Goal: Information Seeking & Learning: Find specific fact

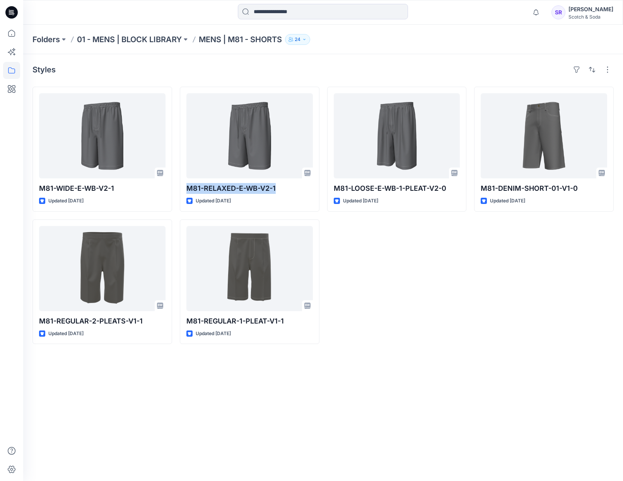
click at [146, 38] on p "01 - MENS | BLOCK LIBRARY" at bounding box center [129, 39] width 105 height 11
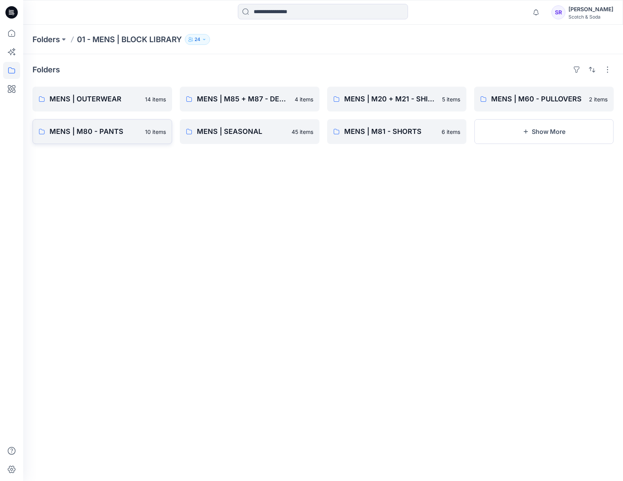
click at [118, 132] on p "MENS | M80 - PANTS" at bounding box center [94, 131] width 91 height 11
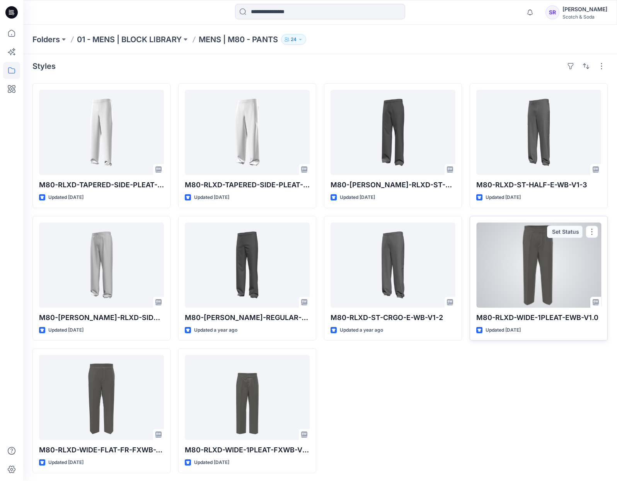
scroll to position [5, 0]
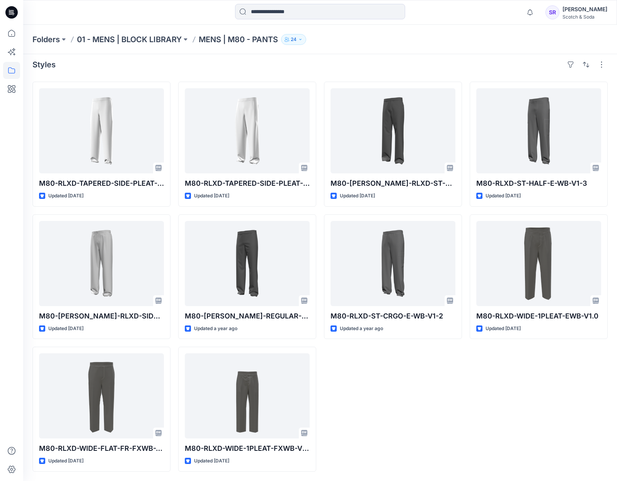
drag, startPoint x: 467, startPoint y: 402, endPoint x: 423, endPoint y: 374, distance: 52.6
click at [467, 402] on div "M80-RLXD-TAPERED-SIDE-PLEAT-EWB-V1-0 Updated [DATE] M80-[PERSON_NAME]-RLXD-SIDE…" at bounding box center [319, 277] width 575 height 390
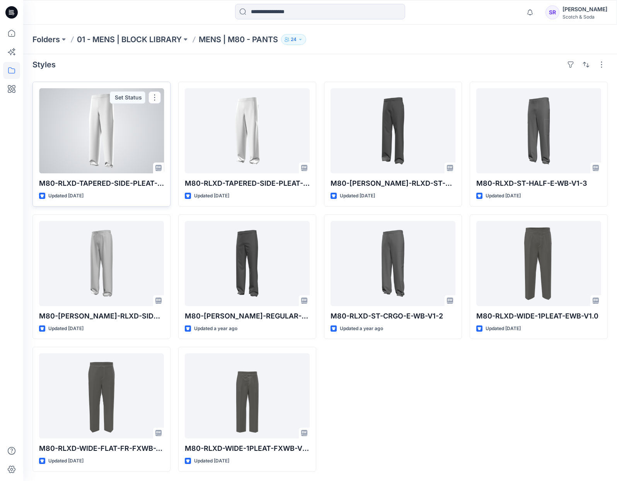
click at [106, 149] on div at bounding box center [101, 130] width 125 height 85
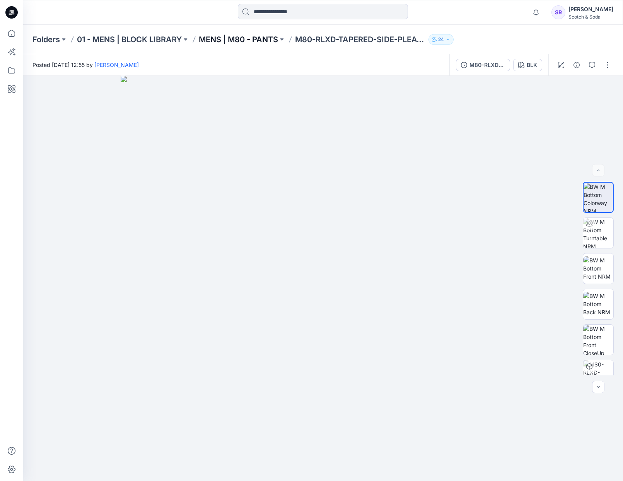
click at [229, 38] on p "MENS | M80 - PANTS" at bounding box center [238, 39] width 79 height 11
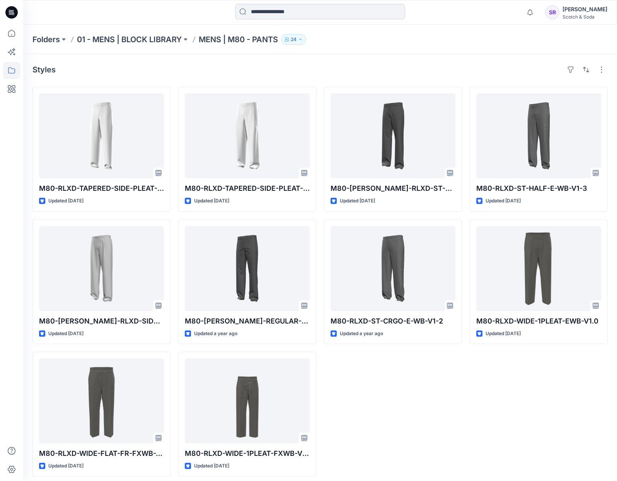
click at [317, 15] on input at bounding box center [320, 11] width 170 height 15
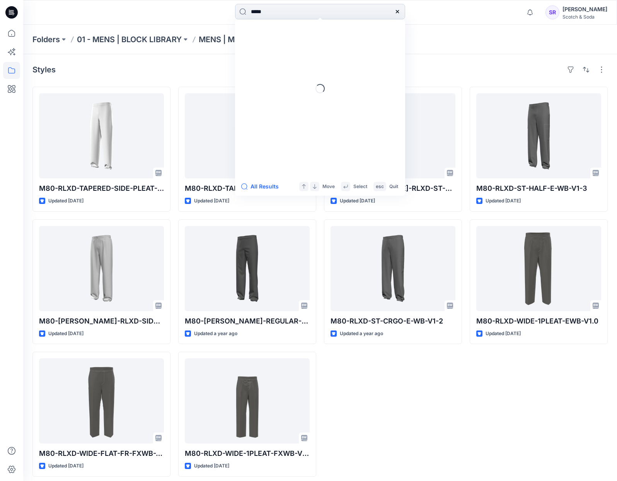
type input "******"
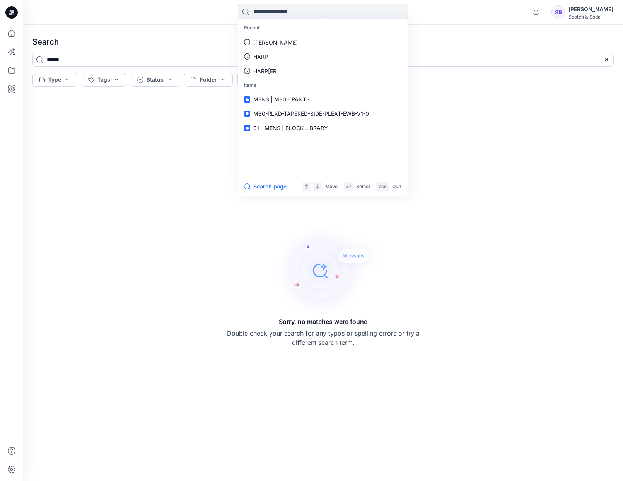
drag, startPoint x: 105, startPoint y: 154, endPoint x: 276, endPoint y: 85, distance: 184.3
click at [115, 150] on div "Sorry, no matches were found Double check your search for any typos or spelling…" at bounding box center [323, 285] width 594 height 379
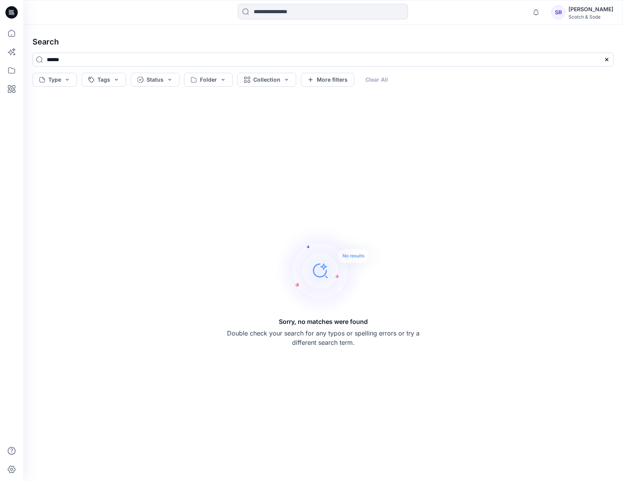
drag, startPoint x: 45, startPoint y: 57, endPoint x: 29, endPoint y: 56, distance: 16.7
click at [29, 56] on div "******" at bounding box center [323, 63] width 594 height 20
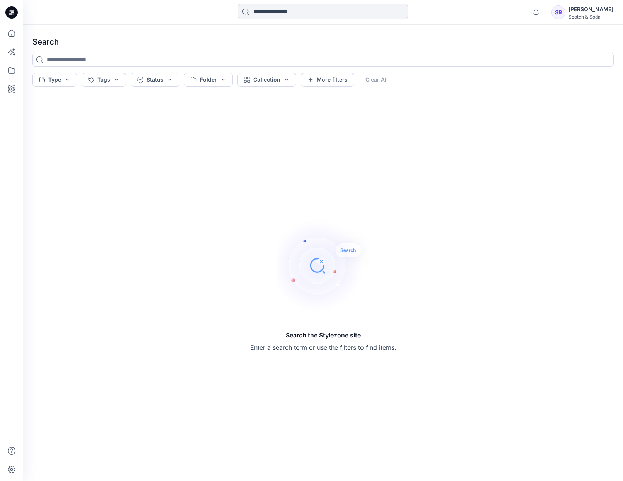
click at [89, 37] on h4 "Search" at bounding box center [323, 42] width 594 height 22
click at [59, 80] on button "Type" at bounding box center [54, 80] width 44 height 14
click at [64, 127] on p "Collection" at bounding box center [61, 128] width 26 height 9
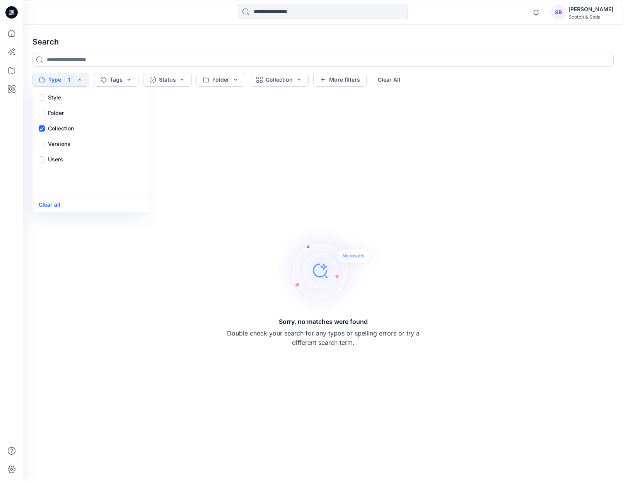
drag, startPoint x: 197, startPoint y: 36, endPoint x: 188, endPoint y: 36, distance: 8.9
click at [195, 36] on h4 "Search" at bounding box center [323, 42] width 594 height 22
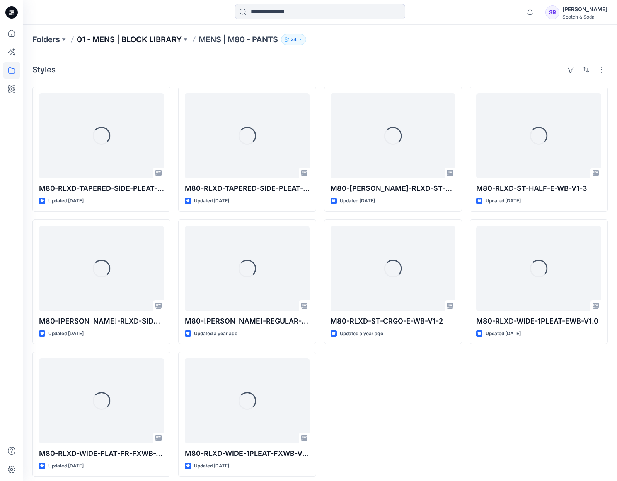
click at [165, 38] on p "01 - MENS | BLOCK LIBRARY" at bounding box center [129, 39] width 105 height 11
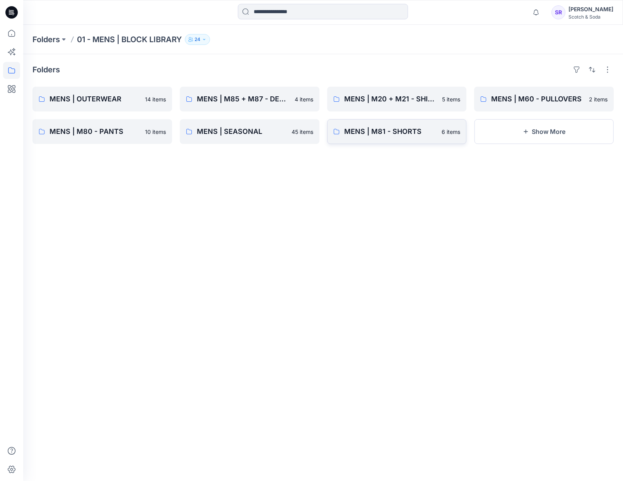
click at [413, 133] on p "MENS | M81 - SHORTS" at bounding box center [390, 131] width 93 height 11
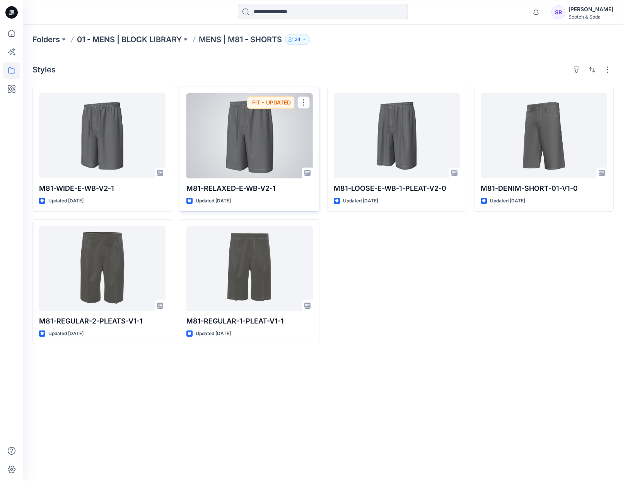
click at [227, 172] on div at bounding box center [249, 135] width 126 height 85
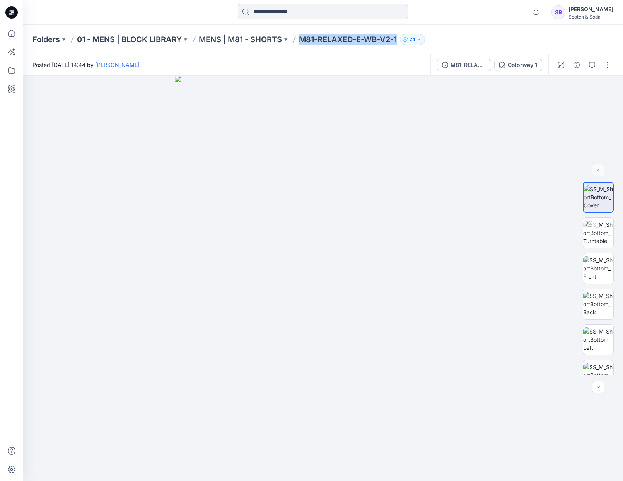
drag, startPoint x: 301, startPoint y: 41, endPoint x: 397, endPoint y: 45, distance: 95.6
click at [397, 41] on p "M81-RELAXED-E-WB-V2-1" at bounding box center [348, 39] width 98 height 11
copy p "M81-RELAXED-E-WB-V2-1"
